Goal: Task Accomplishment & Management: Manage account settings

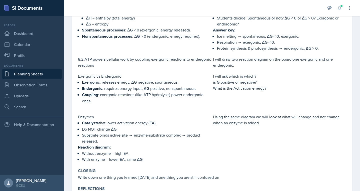
scroll to position [342, 0]
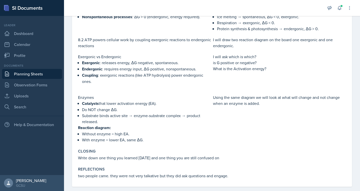
click at [18, 78] on link "Planning Sheets" at bounding box center [32, 74] width 60 height 10
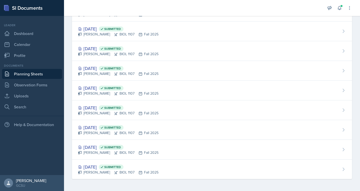
scroll to position [69, 0]
click at [23, 84] on link "Observation Forms" at bounding box center [32, 85] width 60 height 10
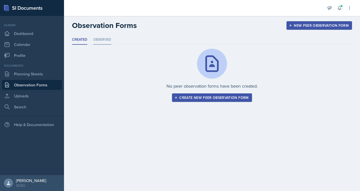
click at [100, 38] on li "Observed" at bounding box center [102, 40] width 18 height 10
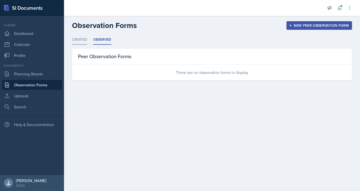
click at [84, 37] on li "Created" at bounding box center [79, 40] width 15 height 10
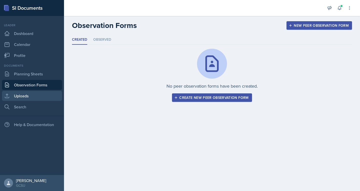
click at [21, 98] on link "Uploads" at bounding box center [32, 96] width 60 height 10
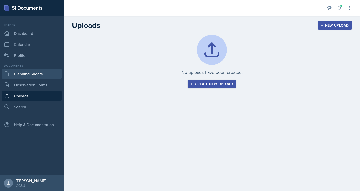
click at [26, 71] on link "Planning Sheets" at bounding box center [32, 74] width 60 height 10
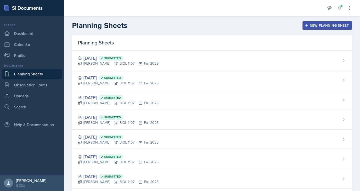
click at [26, 71] on link "Planning Sheets" at bounding box center [32, 74] width 60 height 10
click at [16, 31] on link "Dashboard" at bounding box center [32, 34] width 60 height 10
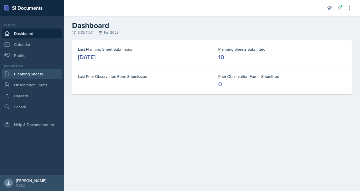
click at [21, 74] on link "Planning Sheets" at bounding box center [32, 74] width 60 height 10
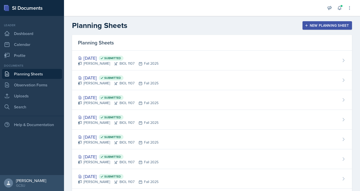
click at [234, 25] on div "Planning Sheets New Planning Sheet" at bounding box center [212, 25] width 296 height 9
click at [314, 24] on div "New Planning Sheet" at bounding box center [327, 26] width 43 height 4
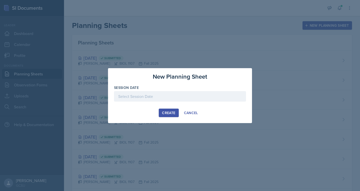
click at [168, 98] on div at bounding box center [180, 96] width 132 height 11
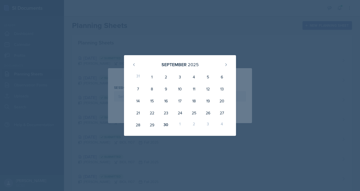
click at [195, 125] on div "2" at bounding box center [194, 125] width 14 height 12
click at [227, 67] on button at bounding box center [226, 65] width 8 height 8
click at [195, 79] on div "2" at bounding box center [194, 77] width 14 height 12
type input "[DATE]"
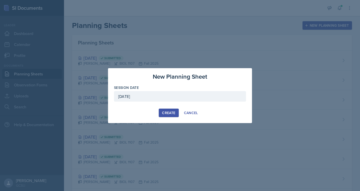
click at [166, 113] on div "Create" at bounding box center [168, 113] width 13 height 4
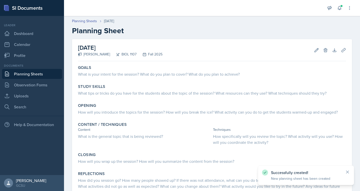
click at [125, 76] on div "What is your intent for the session? What do you plan to cover? What do you pla…" at bounding box center [212, 74] width 268 height 6
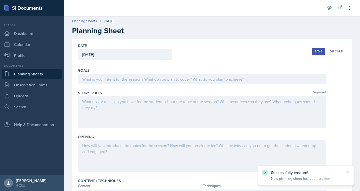
click at [125, 76] on div at bounding box center [202, 79] width 248 height 11
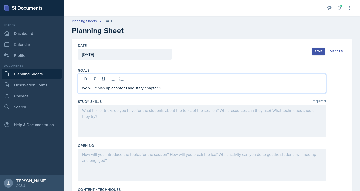
click at [124, 89] on p "we will finish up chapter8 and stary chapter 9" at bounding box center [202, 88] width 240 height 6
click at [145, 90] on p "we will finish up chapter 8 and stary chapter 9" at bounding box center [202, 88] width 240 height 6
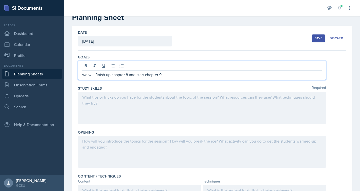
click at [137, 99] on p at bounding box center [202, 97] width 240 height 6
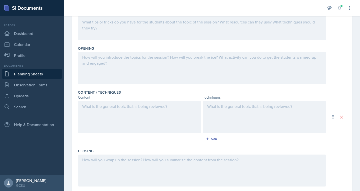
click at [227, 111] on div at bounding box center [264, 117] width 123 height 32
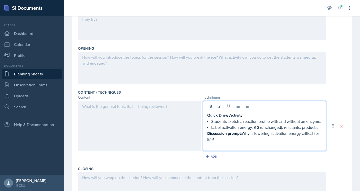
click at [98, 108] on div at bounding box center [139, 126] width 123 height 50
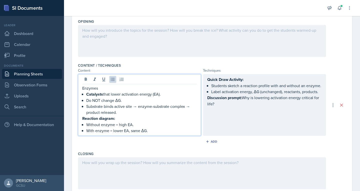
scroll to position [122, 0]
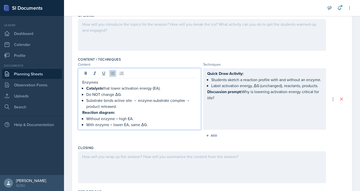
click at [102, 137] on div "Add" at bounding box center [212, 137] width 268 height 10
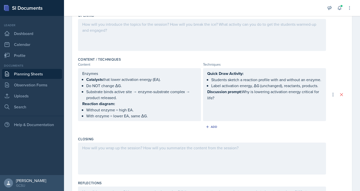
click at [17, 73] on link "Planning Sheets" at bounding box center [32, 74] width 60 height 10
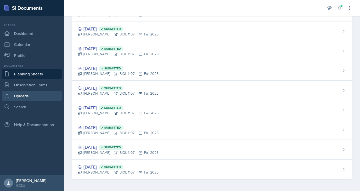
click at [11, 97] on link "Uploads" at bounding box center [32, 96] width 60 height 10
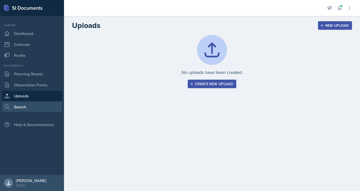
click at [19, 107] on link "Search" at bounding box center [32, 107] width 60 height 10
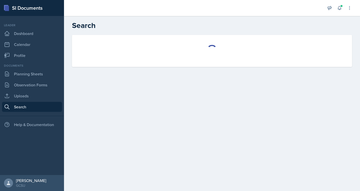
select select "all"
select select "1"
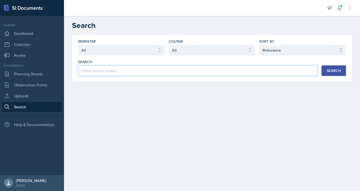
click at [170, 70] on input at bounding box center [198, 71] width 240 height 11
type input "enzymes"
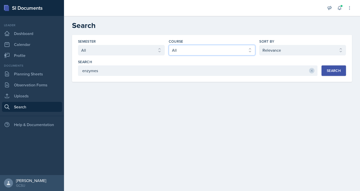
click at [250, 50] on select "Select course All ACCT 3101 ACCT 3102 ASTR 1000 BIOL 1100 BIOL 1107 BIOL 1108 B…" at bounding box center [212, 50] width 87 height 11
select select "6d02d006-d2ce-4ab3-bc11-53b48f3c94ca"
click at [169, 45] on select "Select course All ACCT 3101 ACCT 3102 ASTR 1000 BIOL 1100 BIOL 1107 BIOL 1108 B…" at bounding box center [212, 50] width 87 height 11
click at [335, 70] on div "Search" at bounding box center [334, 71] width 14 height 4
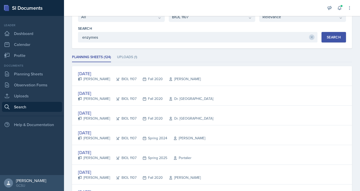
scroll to position [34, 0]
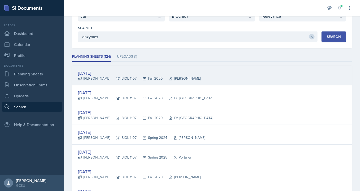
click at [89, 72] on div "[DATE]" at bounding box center [139, 73] width 123 height 7
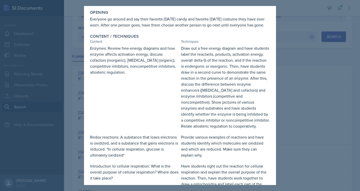
scroll to position [22, 0]
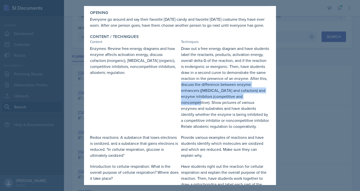
drag, startPoint x: 196, startPoint y: 89, endPoint x: 207, endPoint y: 111, distance: 24.6
click at [207, 111] on div "Draw out a free energy diagram and have students label the reactants, products,…" at bounding box center [225, 88] width 89 height 84
copy div "discuss the difference between enzyme enhancers (coenzymes and cofactors) and e…"
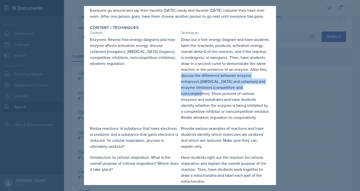
scroll to position [32, 0]
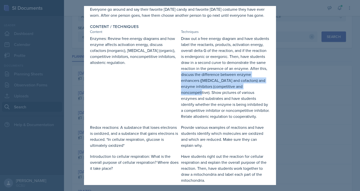
copy div "discuss the difference between enzyme enhancers (coenzymes and cofactors) and e…"
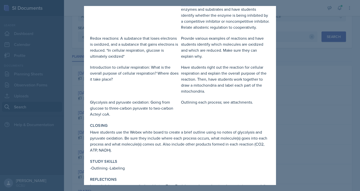
scroll to position [121, 0]
click at [58, 127] on div at bounding box center [180, 95] width 360 height 191
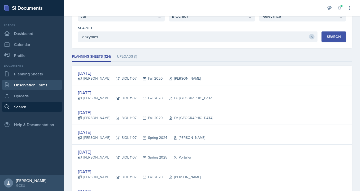
click at [28, 87] on link "Observation Forms" at bounding box center [32, 85] width 60 height 10
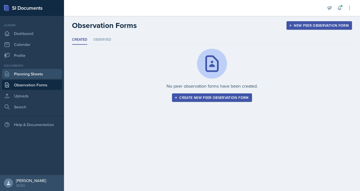
click at [25, 76] on link "Planning Sheets" at bounding box center [32, 74] width 60 height 10
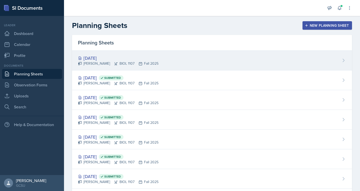
click at [114, 62] on icon at bounding box center [116, 64] width 4 height 4
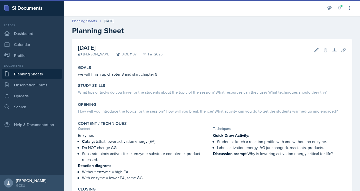
scroll to position [74, 0]
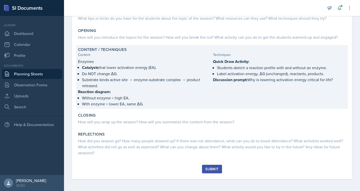
click at [237, 93] on div "Quick Draw Activity: Students sketch a reaction profile with and without an enz…" at bounding box center [279, 83] width 133 height 49
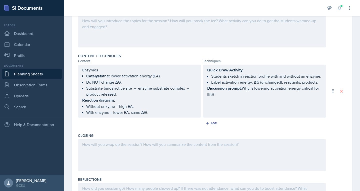
scroll to position [132, 0]
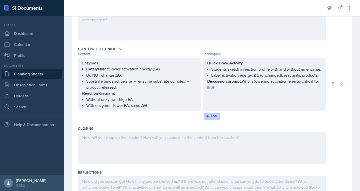
click at [212, 117] on div "Add" at bounding box center [212, 117] width 11 height 4
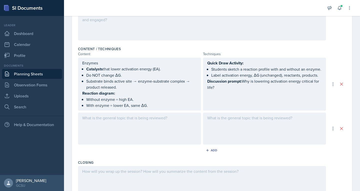
click at [234, 125] on div at bounding box center [264, 129] width 123 height 32
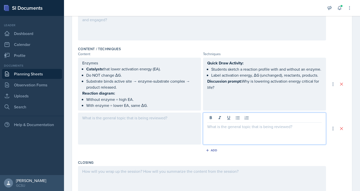
scroll to position [141, 0]
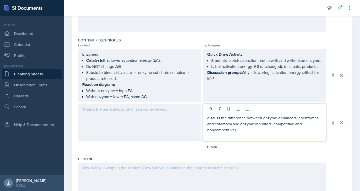
click at [229, 122] on p "discuss the difference between enzyme enhancers (coenzymes and cofactors) and e…" at bounding box center [264, 124] width 115 height 18
click at [115, 110] on div at bounding box center [139, 122] width 123 height 37
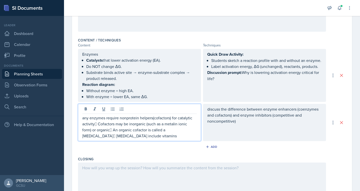
click at [94, 122] on p "any enzymes require nonprotein helpers(cofactors) for catalytic activity Cofac…" at bounding box center [139, 127] width 115 height 24
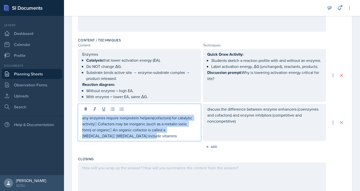
click at [94, 122] on p "any enzymes require nonprotein helpers(cofactors) for catalytic activity Cofac…" at bounding box center [139, 127] width 115 height 24
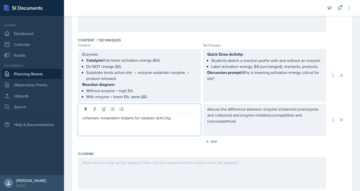
click at [165, 120] on p "cofactors- nonprotein helpers for catalytic activ￾ity," at bounding box center [139, 118] width 115 height 6
click at [183, 119] on p "cofactors- nonprotein helpers for catalytic activity," at bounding box center [139, 118] width 115 height 6
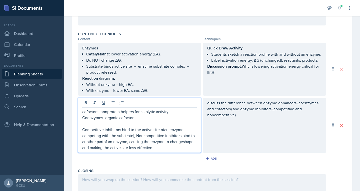
scroll to position [149, 0]
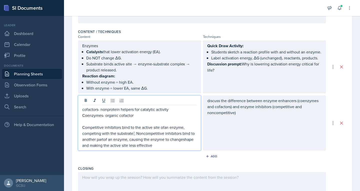
click at [136, 132] on p "Competitive inhibitors bind to the active site ofan enzyme, competing with the …" at bounding box center [139, 137] width 115 height 24
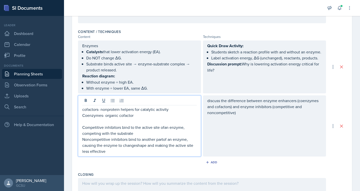
click at [122, 127] on p "Competitive inhibitors bind to the active site ofan enzyme, competing with the …" at bounding box center [139, 131] width 115 height 12
click at [126, 141] on p "Noncompetitive inhibitors bind to another partof an enzyme, causing the enzyme …" at bounding box center [139, 146] width 115 height 18
click at [136, 145] on p "Noncompetitive inhibitors- bind to another partof an enzyme, causing the enzyme…" at bounding box center [139, 146] width 115 height 18
click at [165, 139] on p "Noncompetitive inhibitors- bind to another partof an enzyme, causing the enzyme…" at bounding box center [139, 146] width 115 height 18
click at [165, 128] on p "Competitive inhibitors- bind to the active site ofan enzyme, competing with the…" at bounding box center [139, 131] width 115 height 12
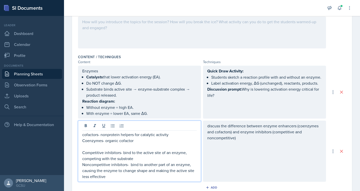
scroll to position [60, 0]
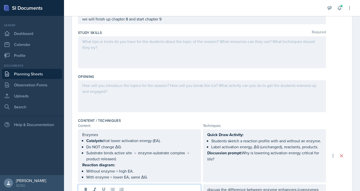
click at [126, 88] on p at bounding box center [202, 86] width 240 height 6
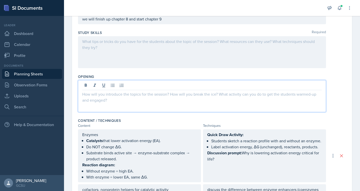
scroll to position [69, 0]
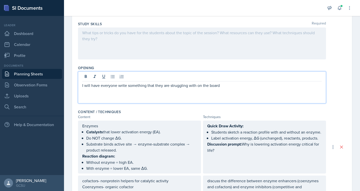
click at [226, 86] on p "I will have everyone write something that they are struggling with on the board" at bounding box center [202, 86] width 240 height 6
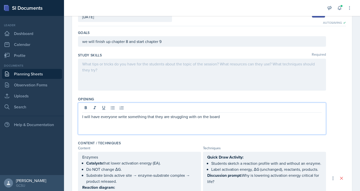
scroll to position [35, 0]
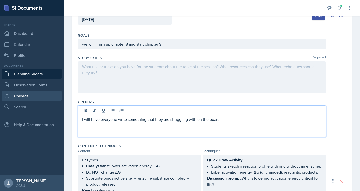
click at [27, 95] on link "Uploads" at bounding box center [32, 96] width 60 height 10
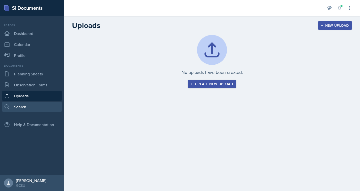
click at [26, 109] on link "Search" at bounding box center [32, 107] width 60 height 10
select select "all"
select select "1"
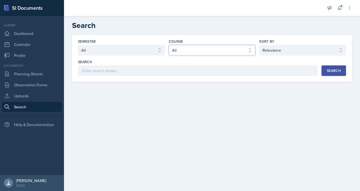
click at [206, 48] on select "Select course All ACCT 3101 ACCT 3102 ASTR 1000 BIOL 1100 BIOL 1107 BIOL 1108 B…" at bounding box center [212, 50] width 87 height 11
select select "6d02d006-d2ce-4ab3-bc11-53b48f3c94ca"
click at [169, 45] on select "Select course All ACCT 3101 ACCT 3102 ASTR 1000 BIOL 1100 BIOL 1107 BIOL 1108 B…" at bounding box center [212, 50] width 87 height 11
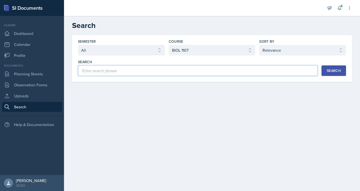
click at [116, 71] on input at bounding box center [198, 71] width 240 height 11
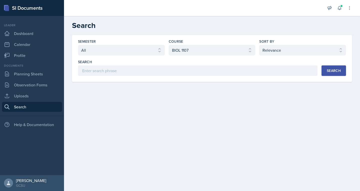
click at [335, 69] on div "Search" at bounding box center [334, 71] width 14 height 4
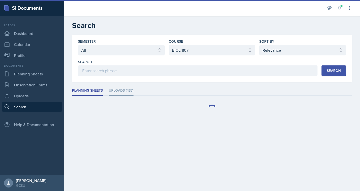
click at [114, 89] on ul "Planning Sheets Uploads (437)" at bounding box center [212, 91] width 280 height 10
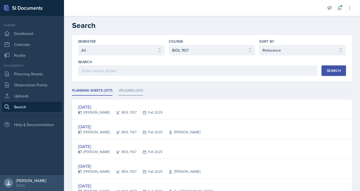
click at [133, 89] on li "Uploads (437)" at bounding box center [131, 91] width 25 height 10
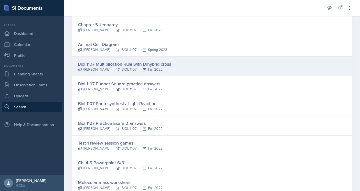
scroll to position [928, 0]
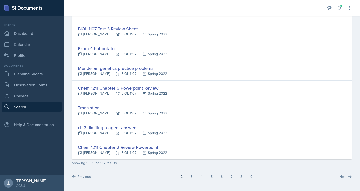
click at [180, 176] on button "2" at bounding box center [182, 175] width 10 height 10
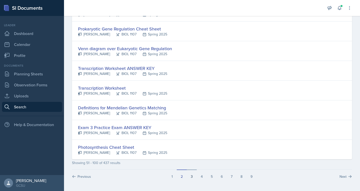
click at [188, 175] on button "3" at bounding box center [192, 175] width 10 height 10
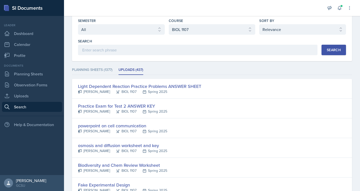
scroll to position [8, 0]
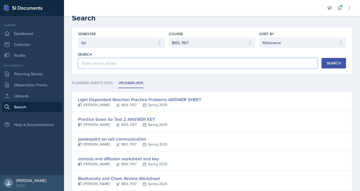
click at [140, 64] on input at bounding box center [198, 63] width 240 height 11
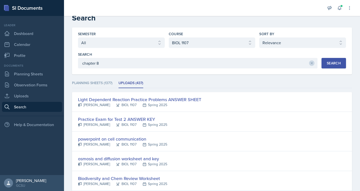
click at [327, 63] on div "Search" at bounding box center [334, 63] width 14 height 4
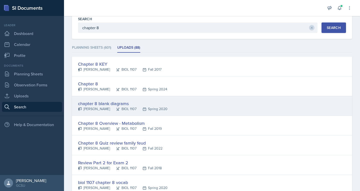
scroll to position [43, 0]
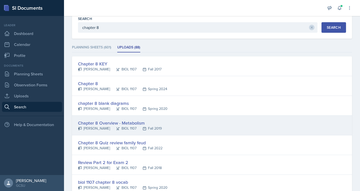
click at [194, 126] on div "Chapter 8 Overview - Metabolism [PERSON_NAME] BIOL 1107 Fall 2019" at bounding box center [212, 126] width 280 height 20
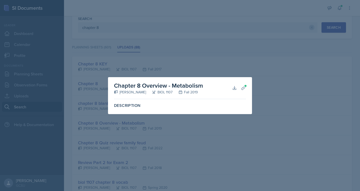
click at [126, 104] on label "Description" at bounding box center [180, 105] width 132 height 5
click at [244, 85] on span at bounding box center [245, 86] width 3 height 3
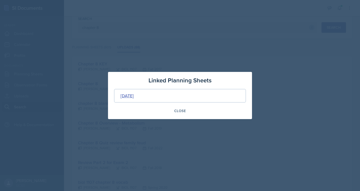
click at [134, 97] on div "[DATE]" at bounding box center [127, 96] width 13 height 7
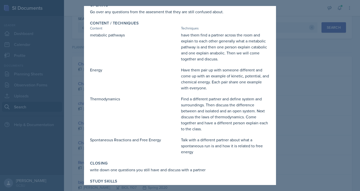
scroll to position [31, 0]
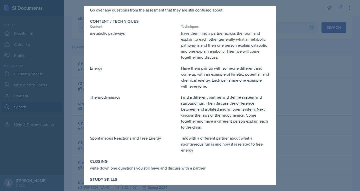
click at [71, 74] on div at bounding box center [180, 95] width 360 height 191
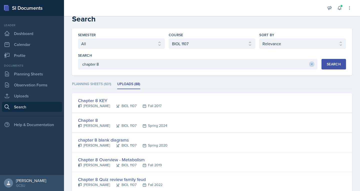
scroll to position [0, 0]
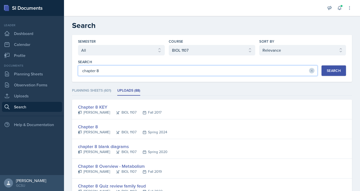
click at [109, 69] on input "chapter 8" at bounding box center [198, 71] width 240 height 11
type input "\"
type input "quizlet"
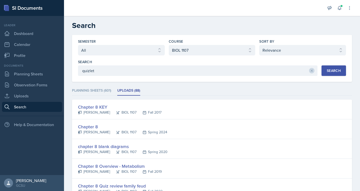
click at [328, 72] on div "Search" at bounding box center [334, 71] width 14 height 4
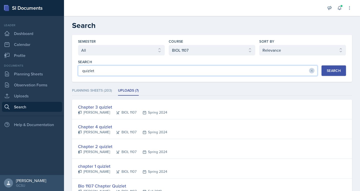
click at [124, 70] on input "quizlet" at bounding box center [198, 71] width 240 height 11
type input "kahoot"
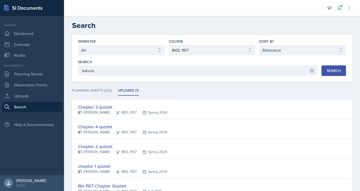
click at [335, 70] on div "Search" at bounding box center [334, 71] width 14 height 4
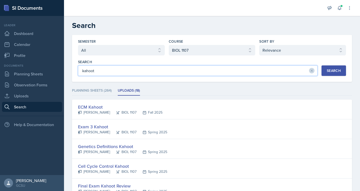
click at [172, 72] on input "kahoot" at bounding box center [198, 71] width 240 height 11
type input "gimlet"
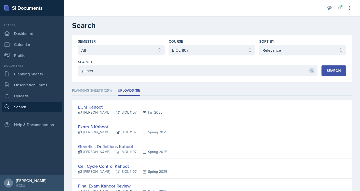
click at [332, 69] on div "Search" at bounding box center [334, 71] width 14 height 4
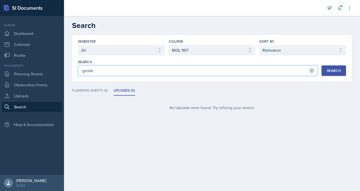
click at [220, 72] on input "gimlet" at bounding box center [198, 71] width 240 height 11
type input "gimkit"
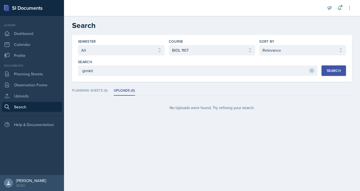
click at [336, 69] on div "Search" at bounding box center [334, 71] width 14 height 4
click at [28, 84] on link "Observation Forms" at bounding box center [32, 85] width 60 height 10
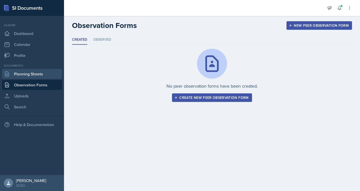
click at [25, 73] on link "Planning Sheets" at bounding box center [32, 74] width 60 height 10
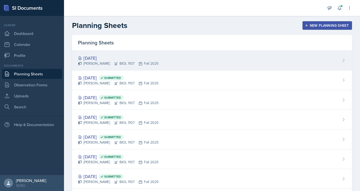
click at [98, 61] on div "[PERSON_NAME] BIOL 1107 Fall 2025" at bounding box center [118, 63] width 81 height 5
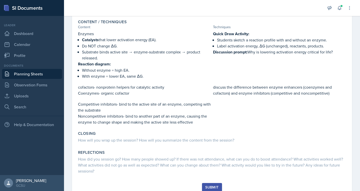
scroll to position [115, 0]
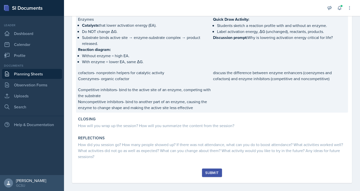
click at [130, 110] on p "Noncompetitive inhibitors- bind to another part of an enzyme, causing the enzym…" at bounding box center [144, 105] width 133 height 12
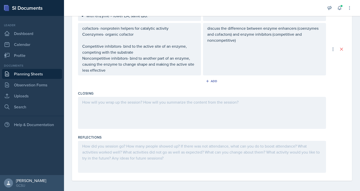
scroll to position [223, 0]
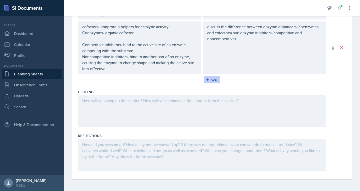
click at [206, 79] on icon "button" at bounding box center [208, 80] width 4 height 4
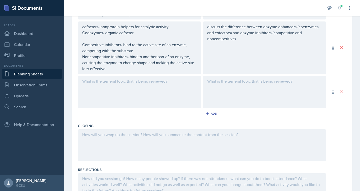
click at [124, 90] on div at bounding box center [139, 92] width 123 height 32
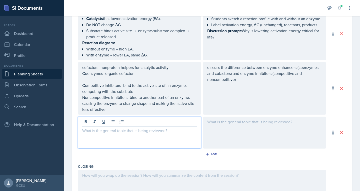
scroll to position [183, 0]
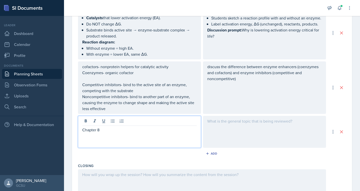
click at [216, 124] on div at bounding box center [264, 132] width 123 height 32
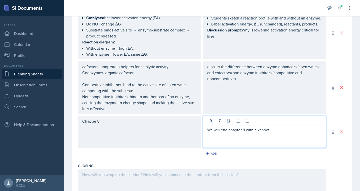
drag, startPoint x: 262, startPoint y: 130, endPoint x: 259, endPoint y: 136, distance: 5.9
click at [259, 136] on div "We will end chapter 8 with a kahoot" at bounding box center [264, 132] width 123 height 32
click at [271, 130] on p "We will end chapter 8 with a kahoot" at bounding box center [264, 130] width 115 height 6
click at [247, 136] on link "[URL][DOMAIN_NAME]" at bounding box center [227, 136] width 40 height 6
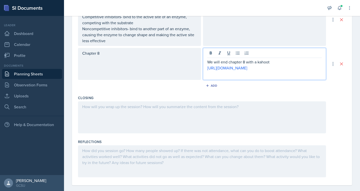
scroll to position [252, 0]
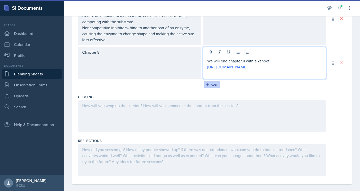
click at [209, 83] on div "Add" at bounding box center [212, 85] width 11 height 4
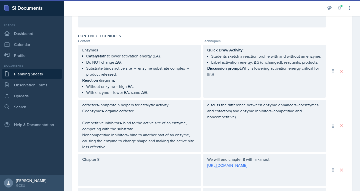
scroll to position [154, 0]
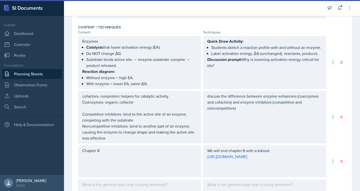
click at [225, 69] on p "Discussion prompt: Why is lowering activation energy critical for life?" at bounding box center [264, 63] width 115 height 12
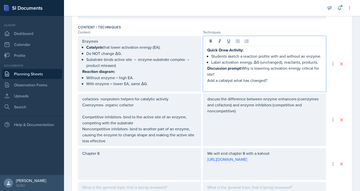
click at [223, 84] on p "Add a caltalyst what has changed?" at bounding box center [264, 81] width 115 height 6
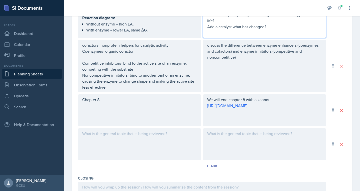
scroll to position [208, 0]
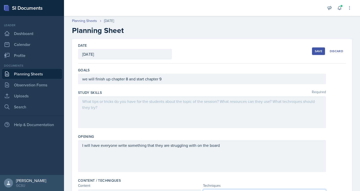
click at [118, 104] on p at bounding box center [202, 102] width 240 height 6
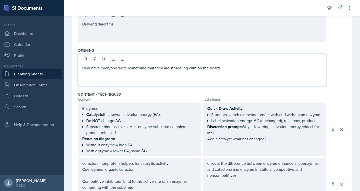
scroll to position [95, 0]
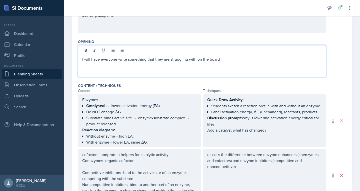
click at [228, 59] on p "I will have everyone write something that they are struggling with on the board" at bounding box center [202, 59] width 240 height 6
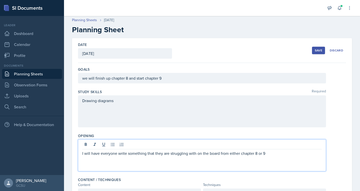
scroll to position [0, 0]
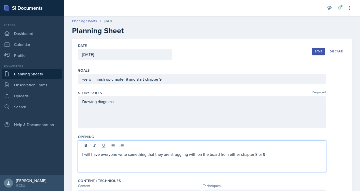
click at [315, 52] on div "Save" at bounding box center [319, 52] width 8 height 4
